Goal: Navigation & Orientation: Find specific page/section

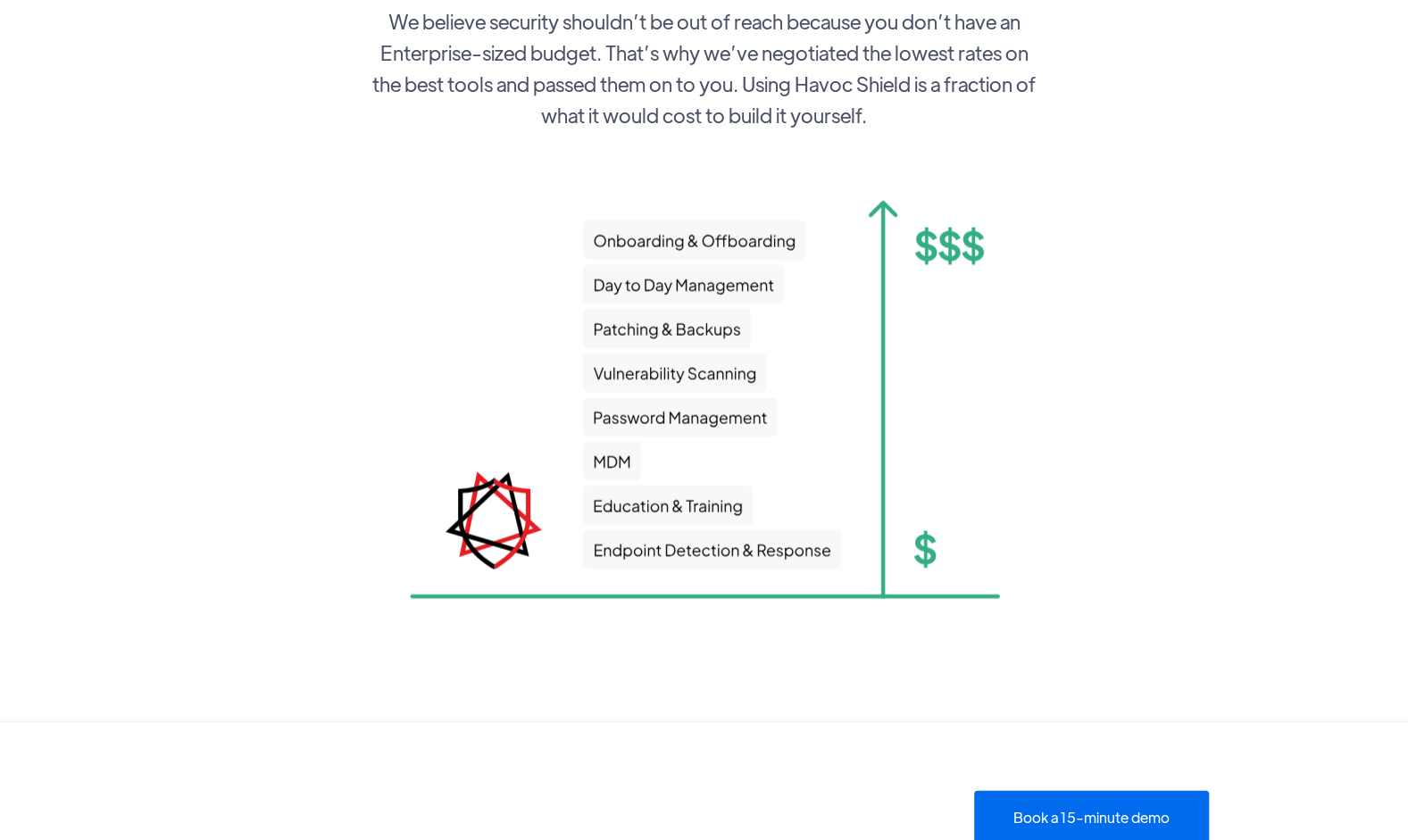
scroll to position [2415, 0]
click at [934, 670] on section "We believe security shouldn’t be out of reach because you don’t have an Enterpr…" at bounding box center [704, 318] width 1408 height 805
click at [1194, 92] on section "We believe security shouldn’t be out of reach because you don’t have an Enterpr…" at bounding box center [704, 318] width 1408 height 805
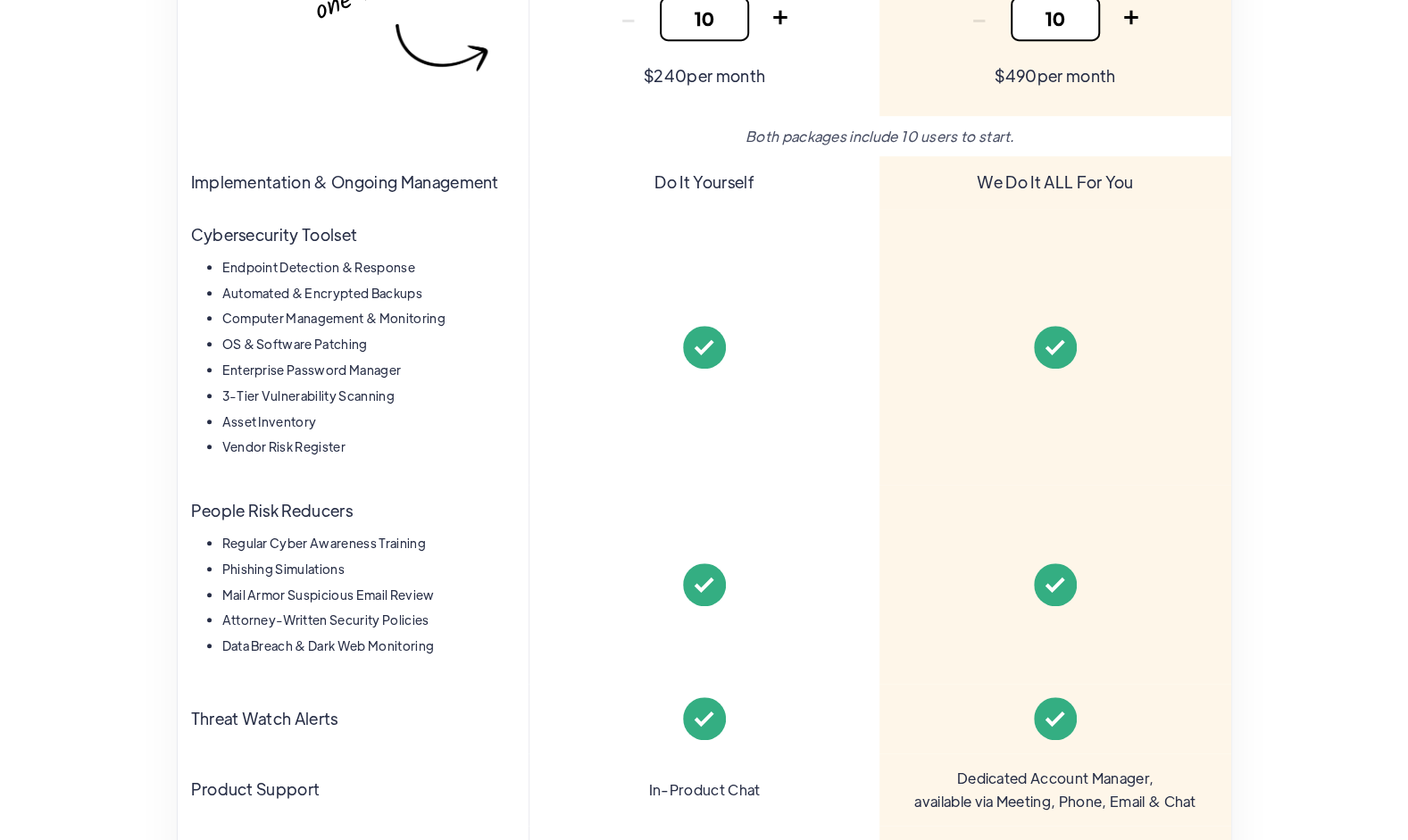
scroll to position [0, 0]
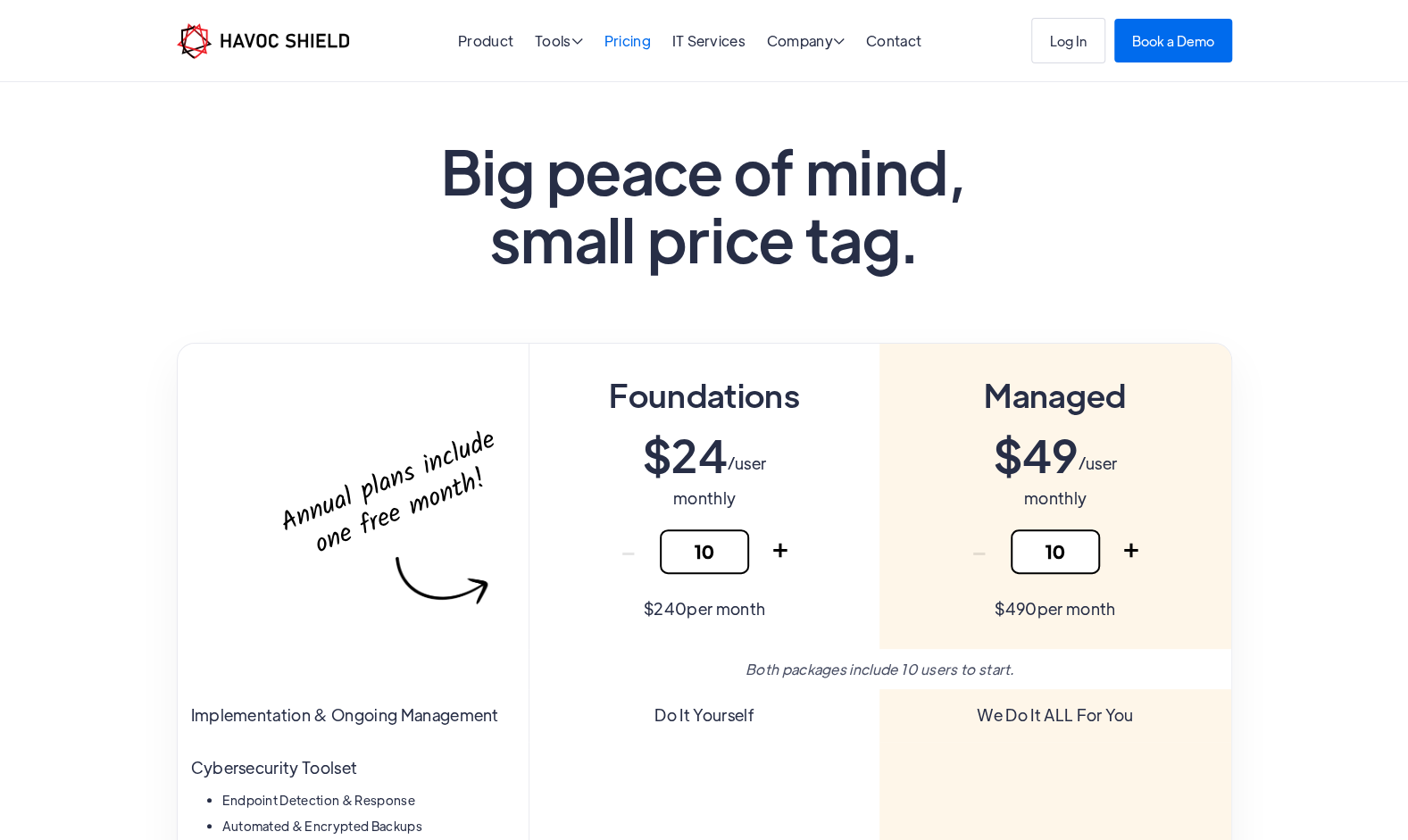
click at [629, 38] on link "Pricing" at bounding box center [627, 40] width 47 height 18
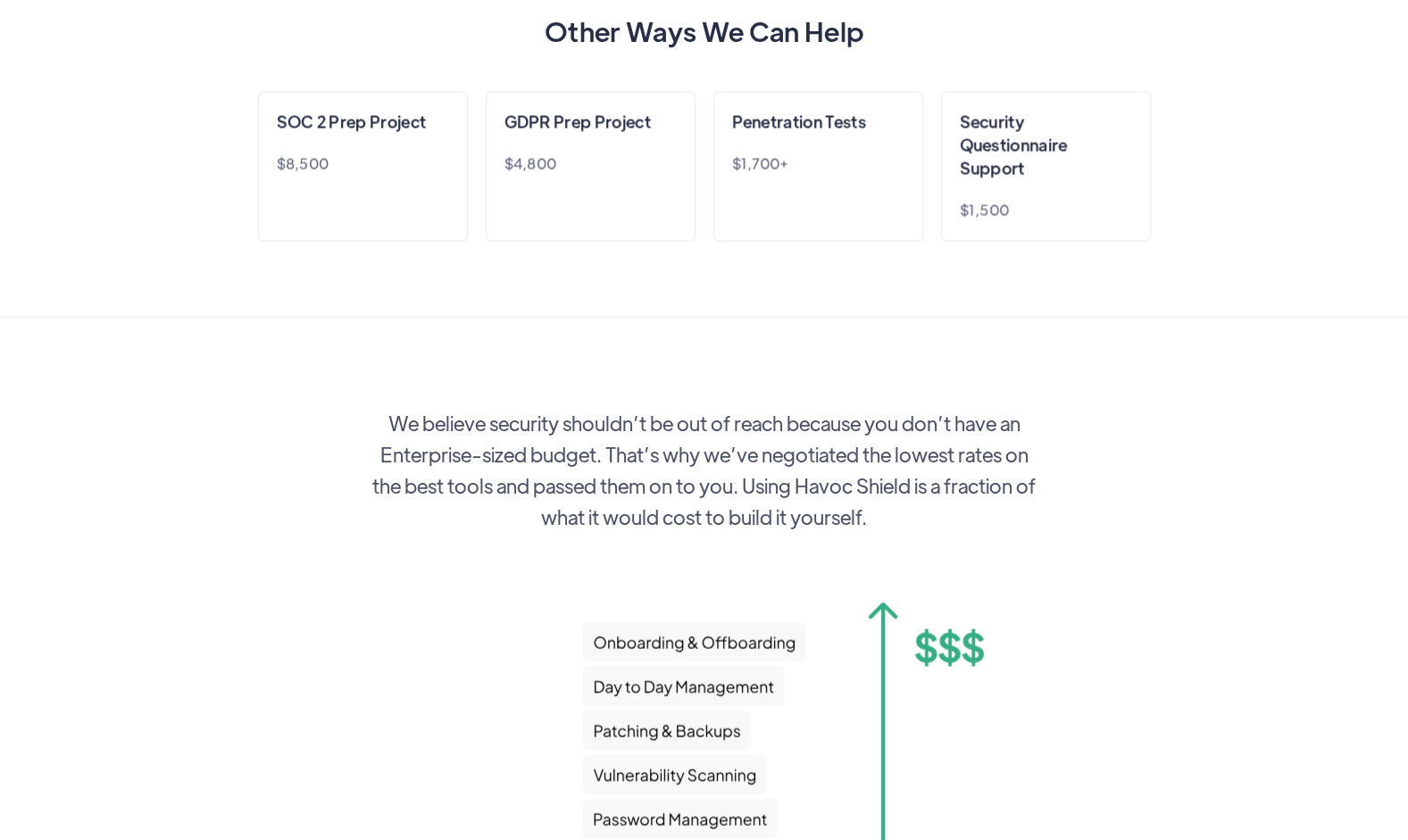
scroll to position [2014, 0]
click at [1343, 87] on div "Other Ways We Can Help SOC 2 Prep Project $8,500 GDPR Prep Project $4,800 Penet…" at bounding box center [704, 136] width 1408 height 355
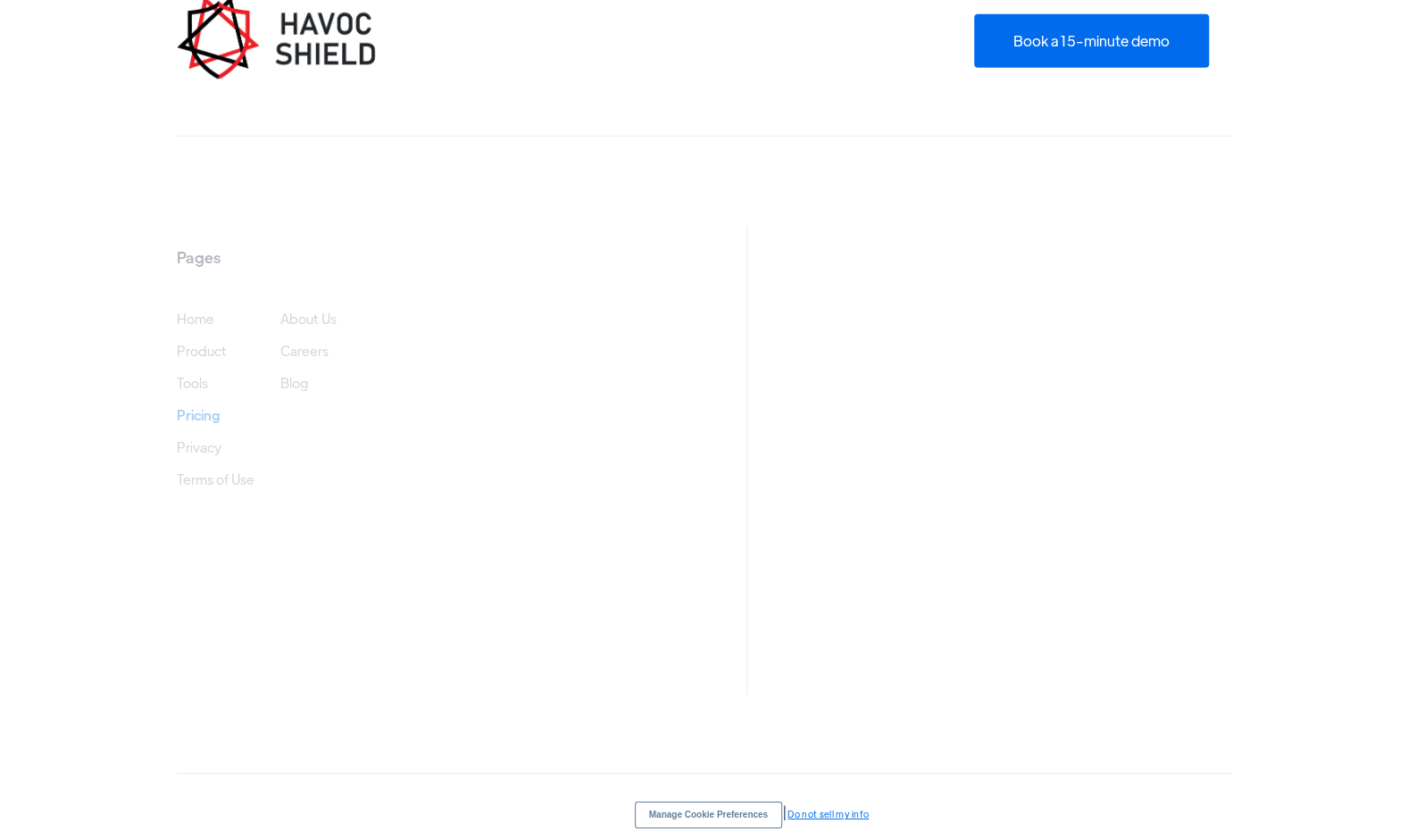
scroll to position [3226, 0]
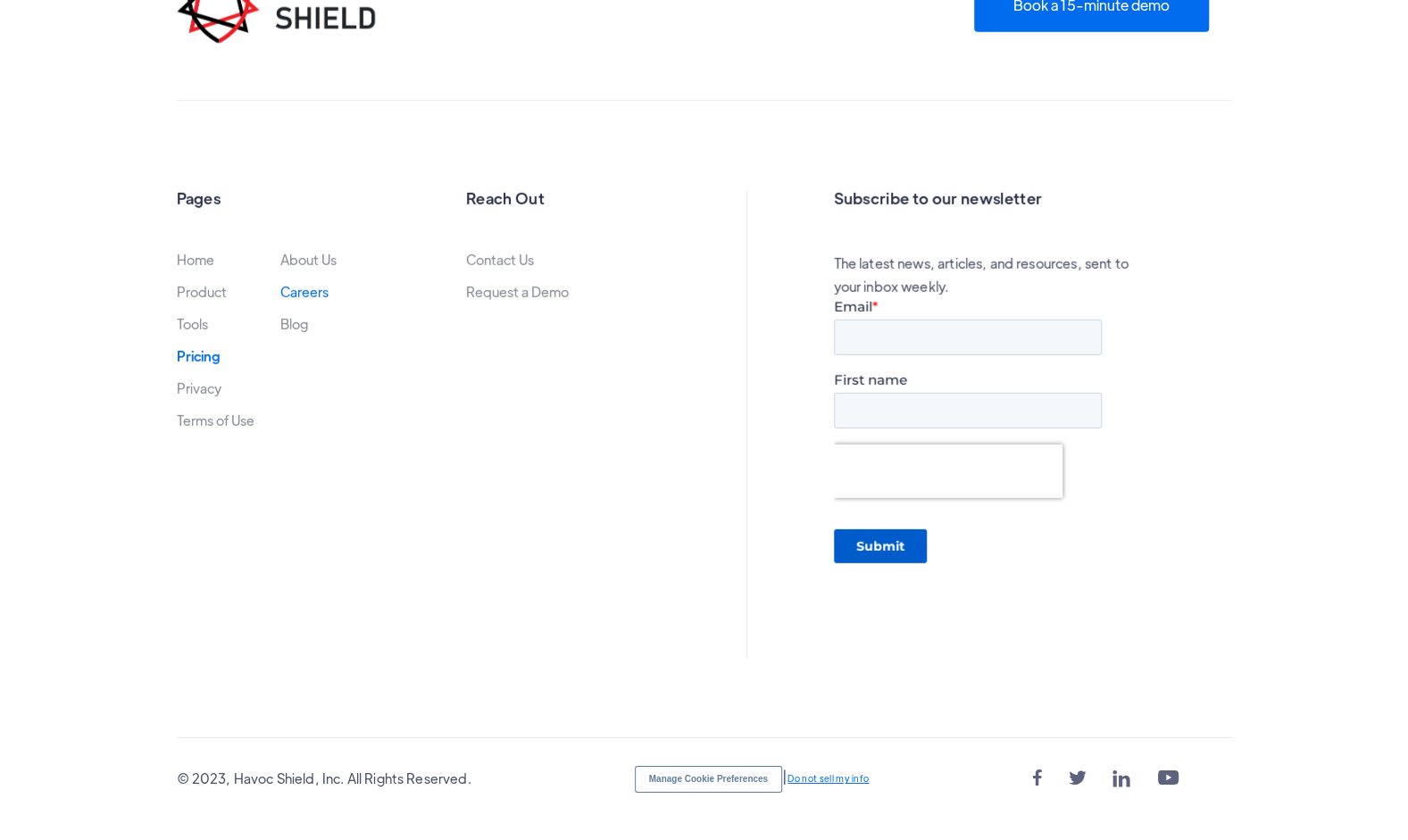
click at [309, 285] on link "Careers" at bounding box center [304, 292] width 49 height 15
